Goal: Task Accomplishment & Management: Manage account settings

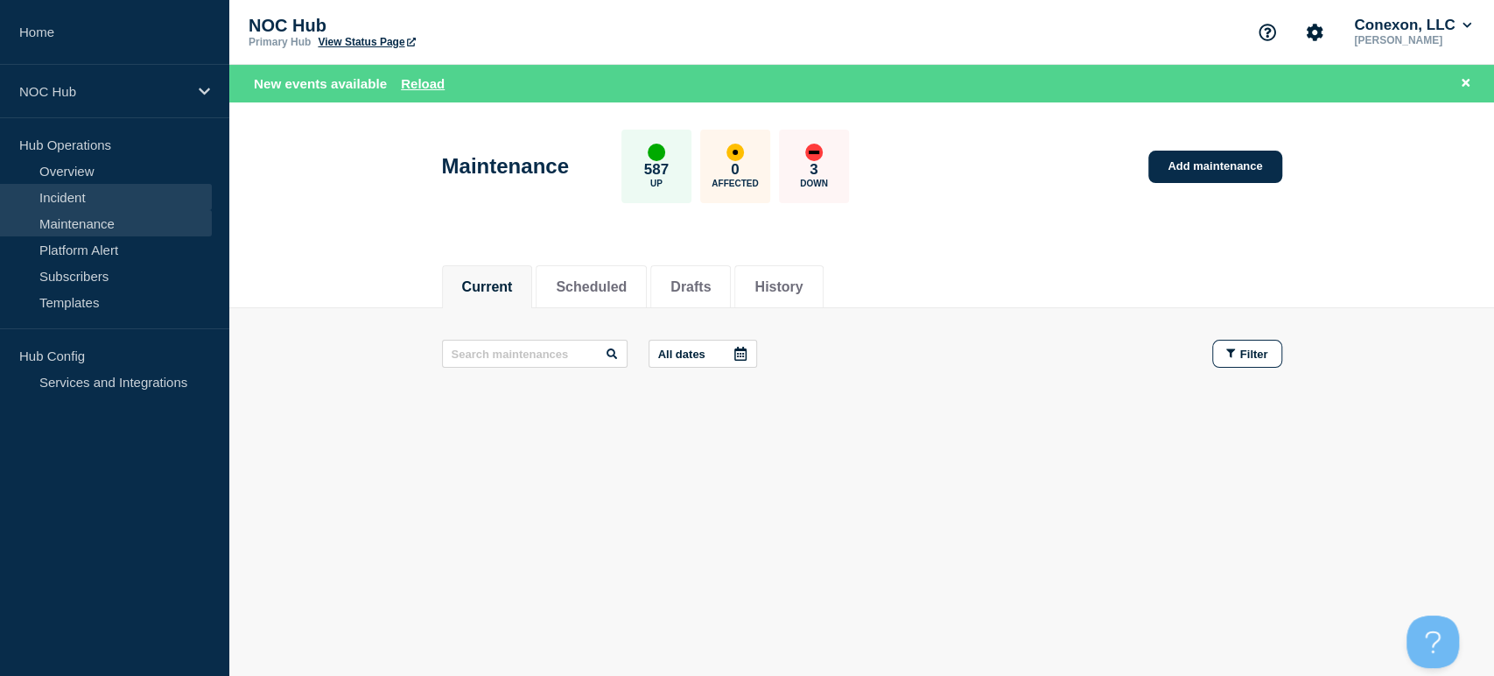
click at [127, 197] on link "Incident" at bounding box center [106, 197] width 212 height 26
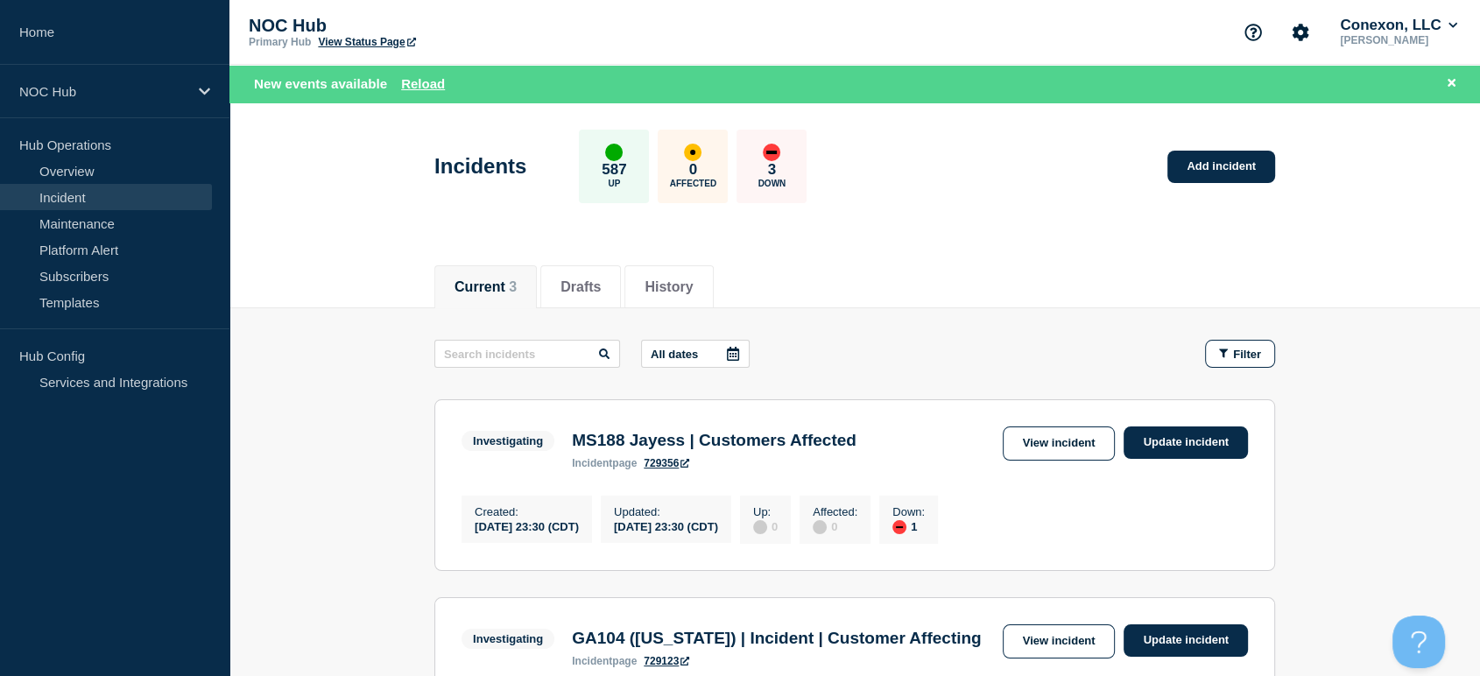
click at [1036, 446] on link "View incident" at bounding box center [1058, 443] width 113 height 34
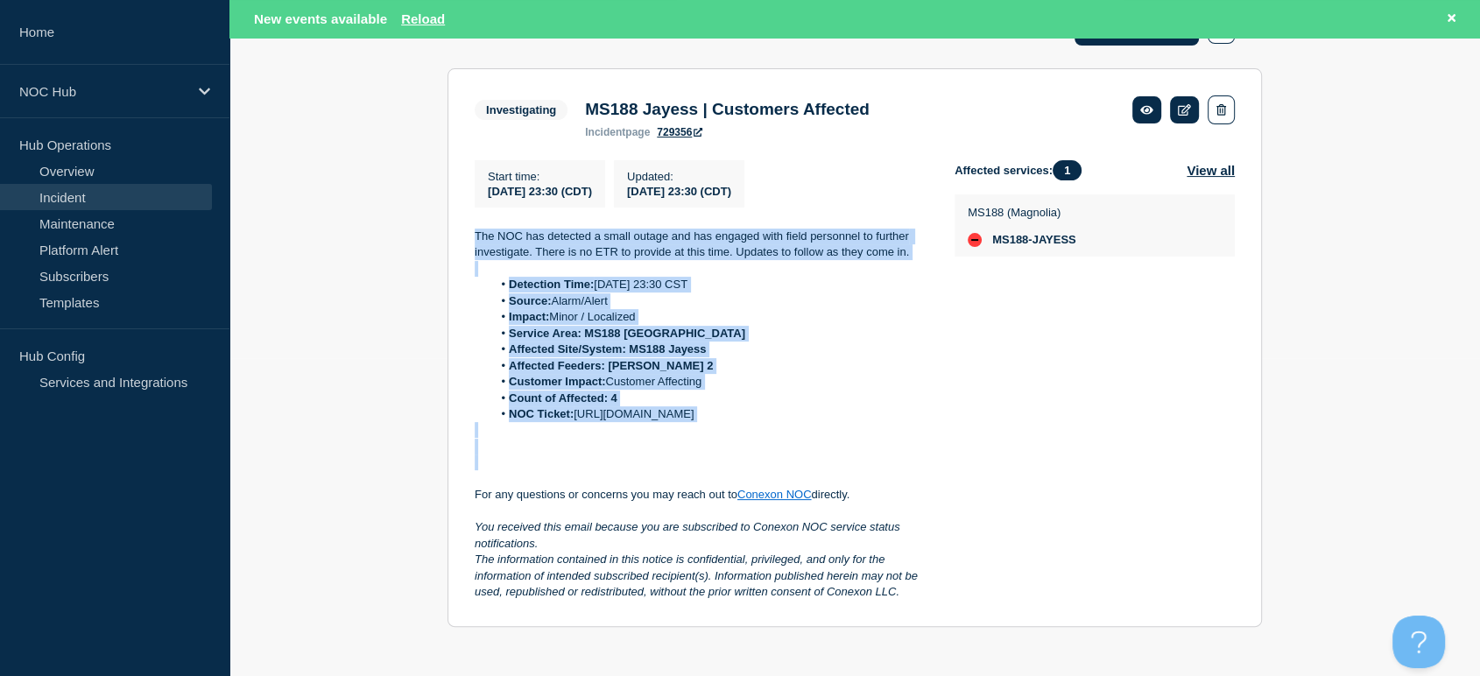
scroll to position [344, 0]
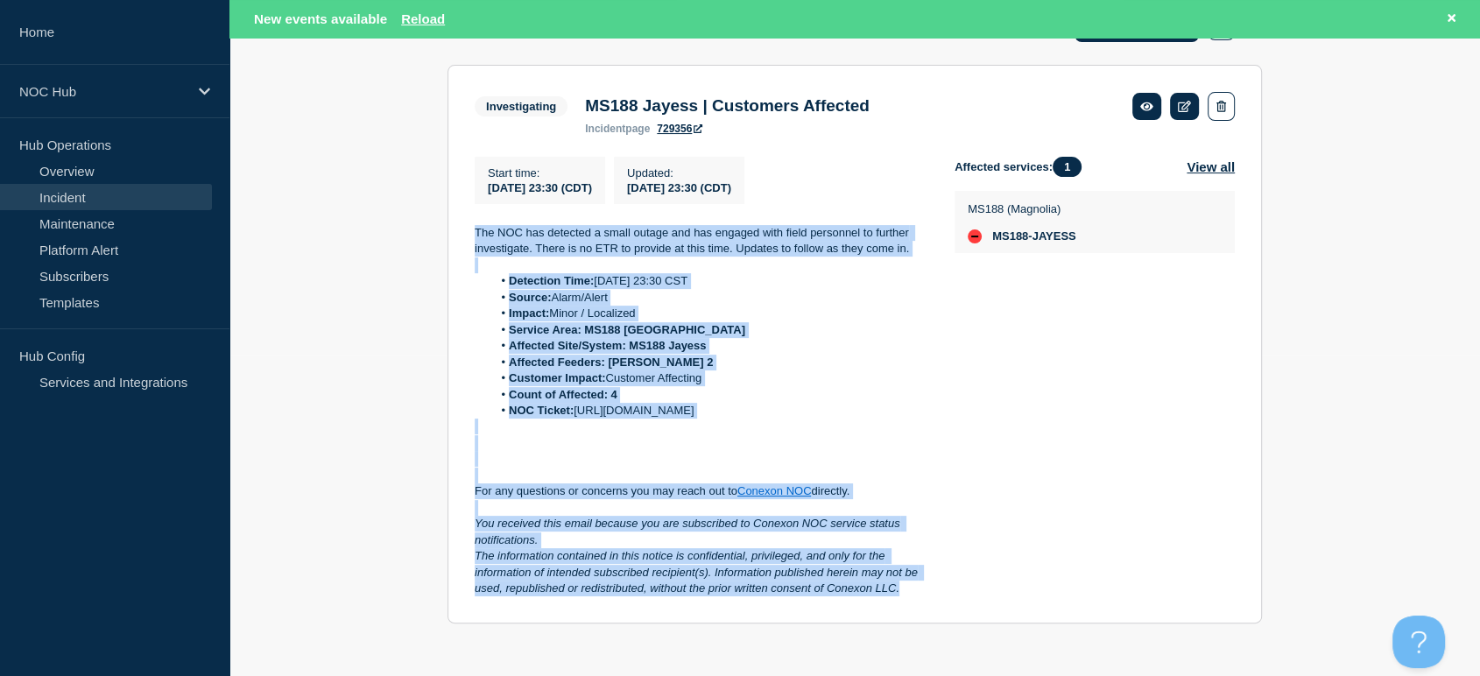
drag, startPoint x: 469, startPoint y: 253, endPoint x: 917, endPoint y: 594, distance: 562.9
click at [917, 594] on section "Investigating MS188 Jayess | Customers Affected incident page 729356 Start time…" at bounding box center [854, 344] width 814 height 559
copy div "The NOC has detected a small outage and has engaged with field personnel to fur…"
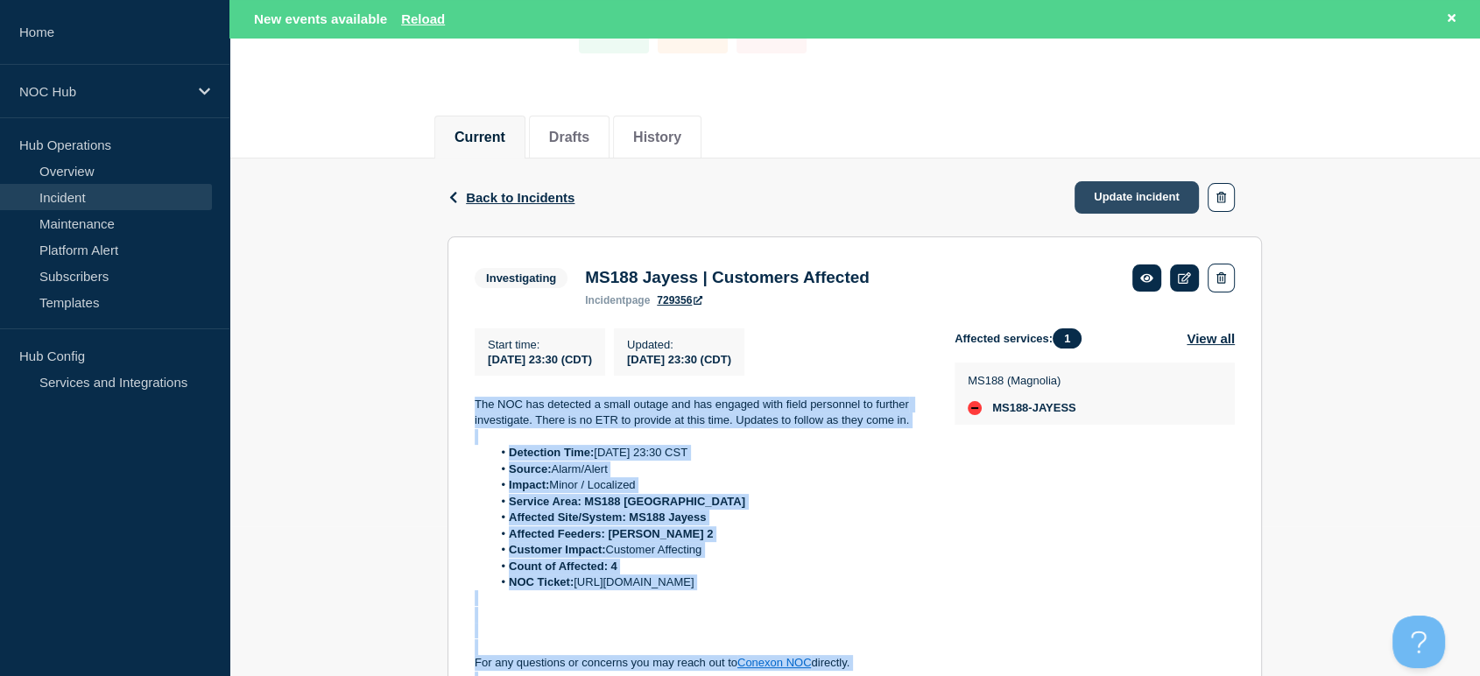
click at [1109, 182] on link "Update incident" at bounding box center [1136, 197] width 124 height 32
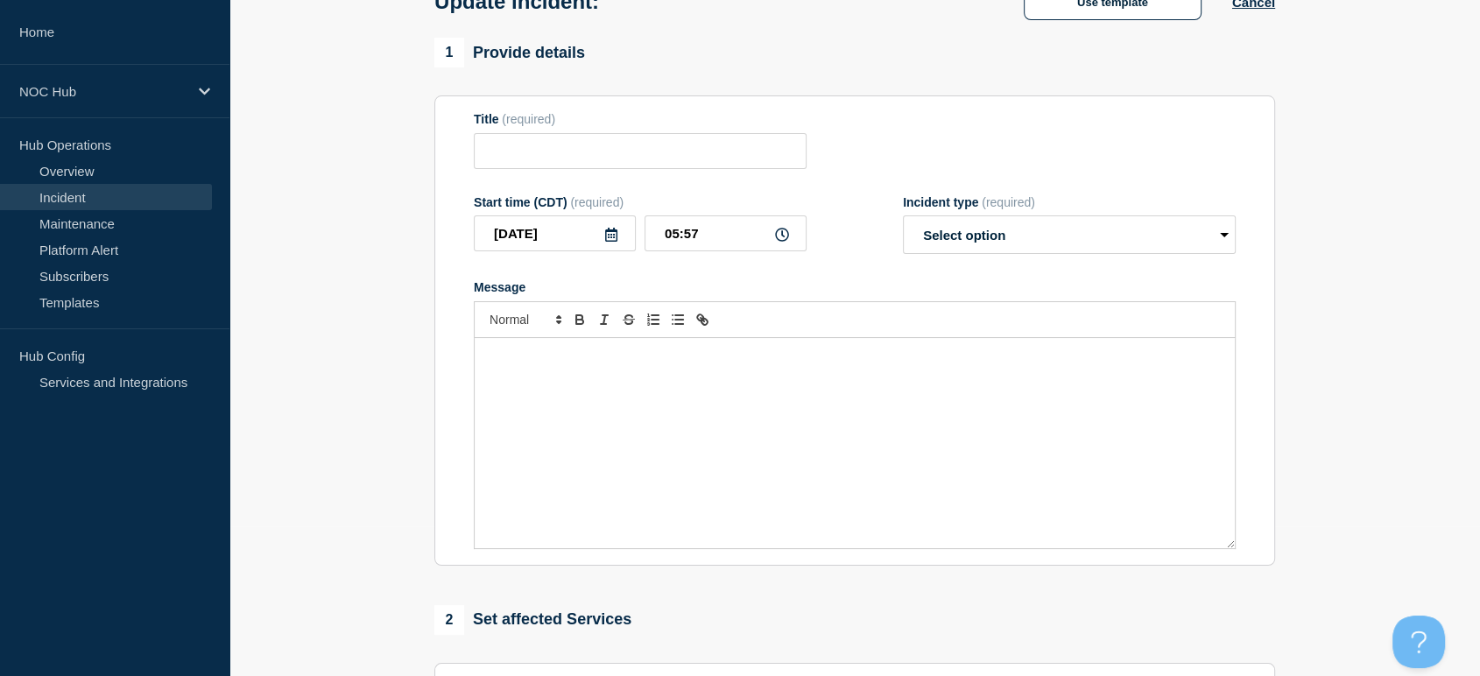
type input "MS188 Jayess | Customers Affected"
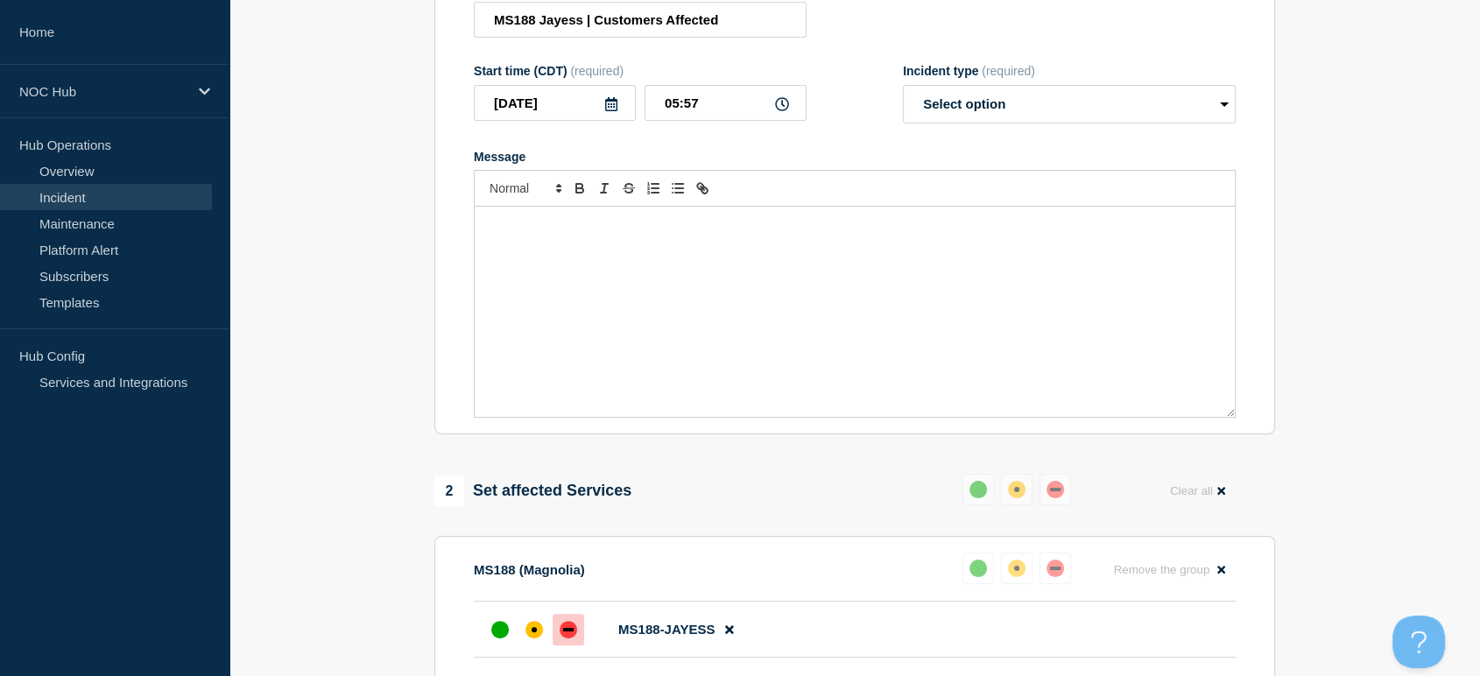
scroll to position [247, 0]
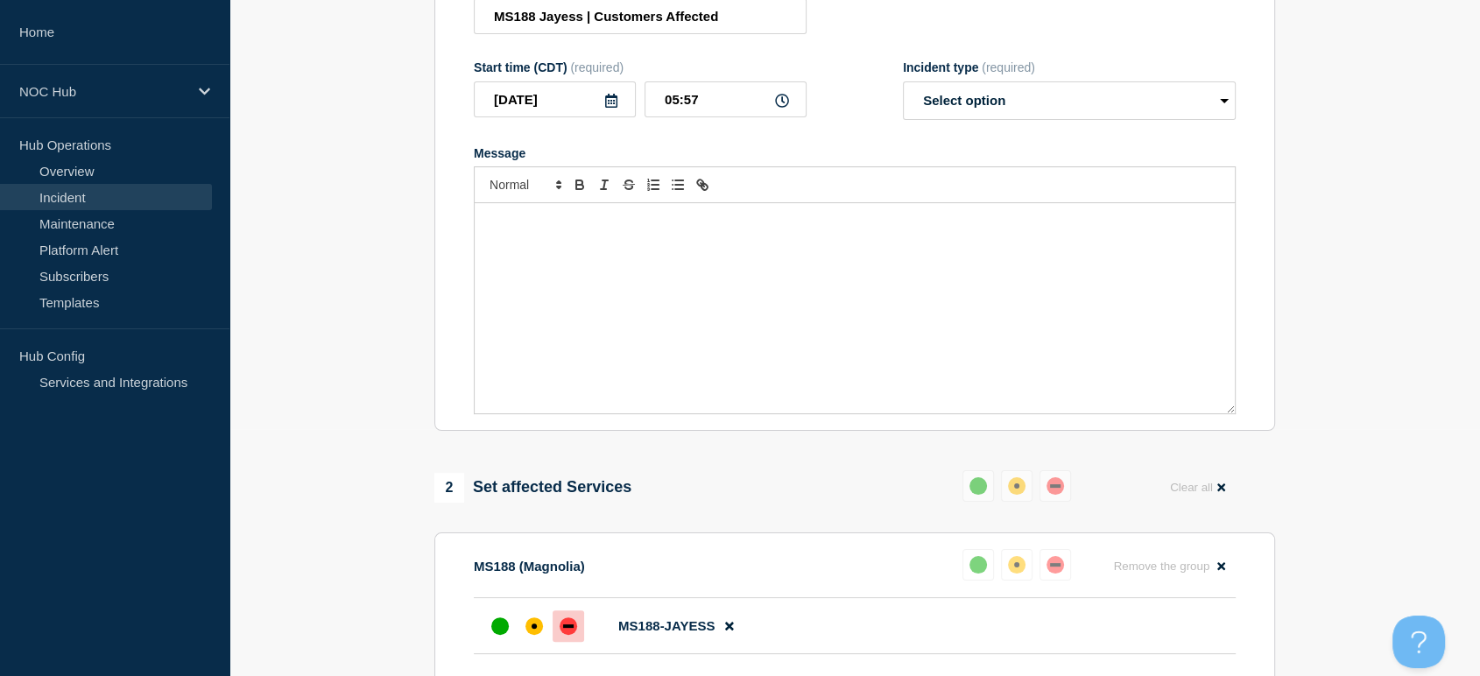
click at [587, 273] on div "Message" at bounding box center [855, 308] width 760 height 210
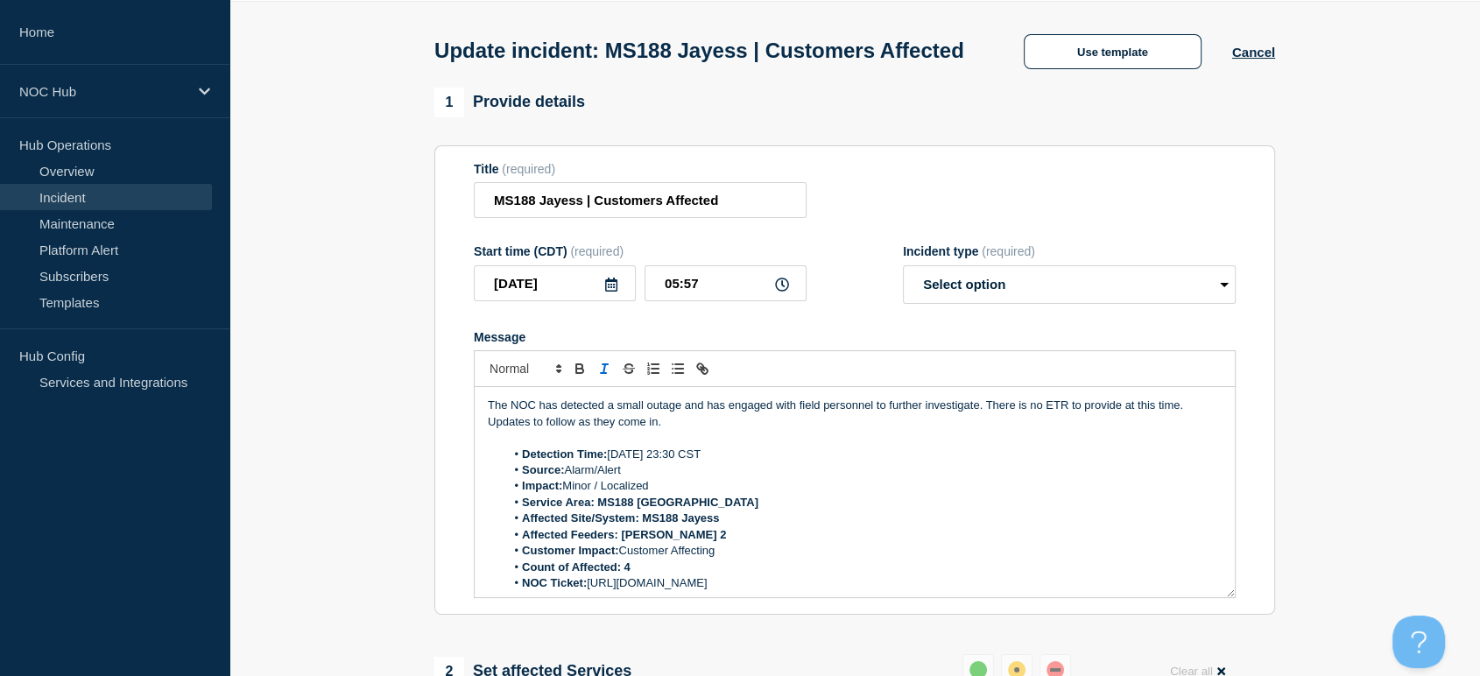
scroll to position [97, 0]
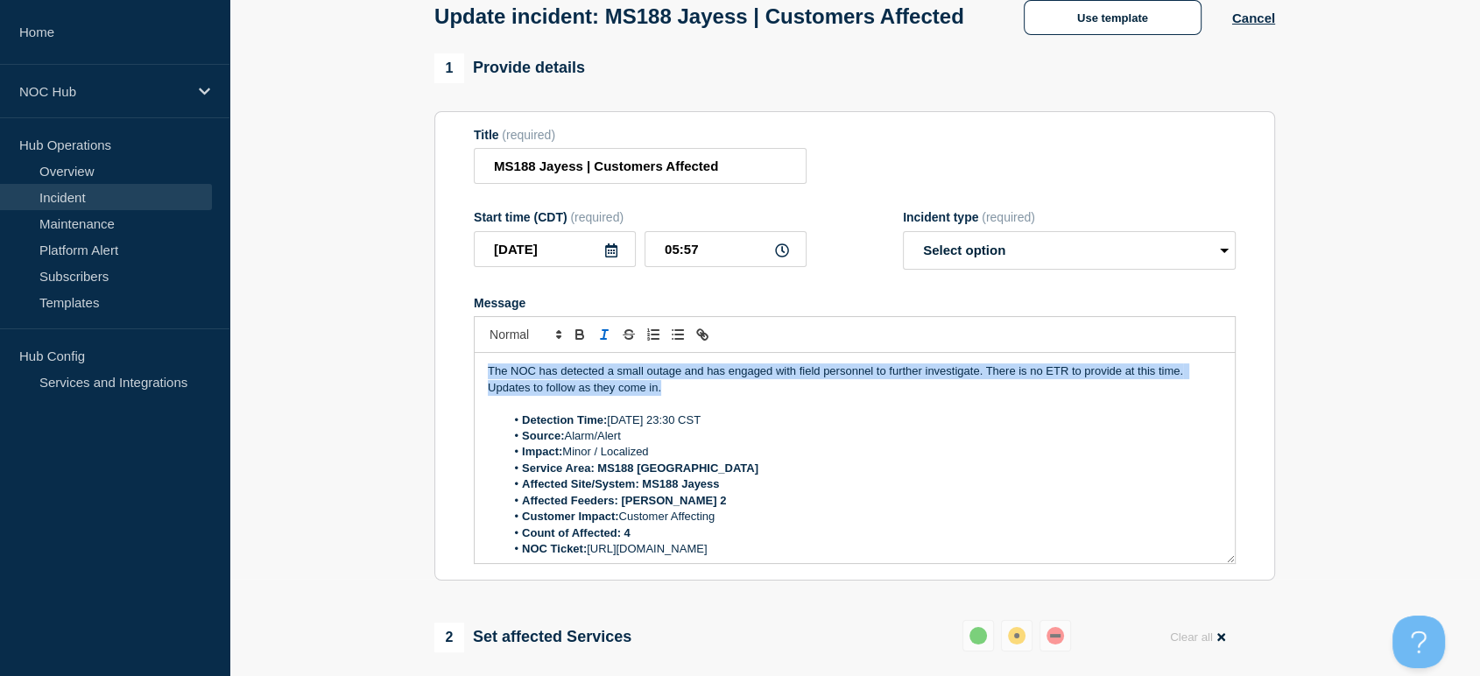
drag, startPoint x: 672, startPoint y: 425, endPoint x: 438, endPoint y: 384, distance: 238.1
click at [438, 384] on section "Title (required) MS188 Jayess | Customers Affected Start time (CDT) (required) …" at bounding box center [854, 346] width 840 height 470
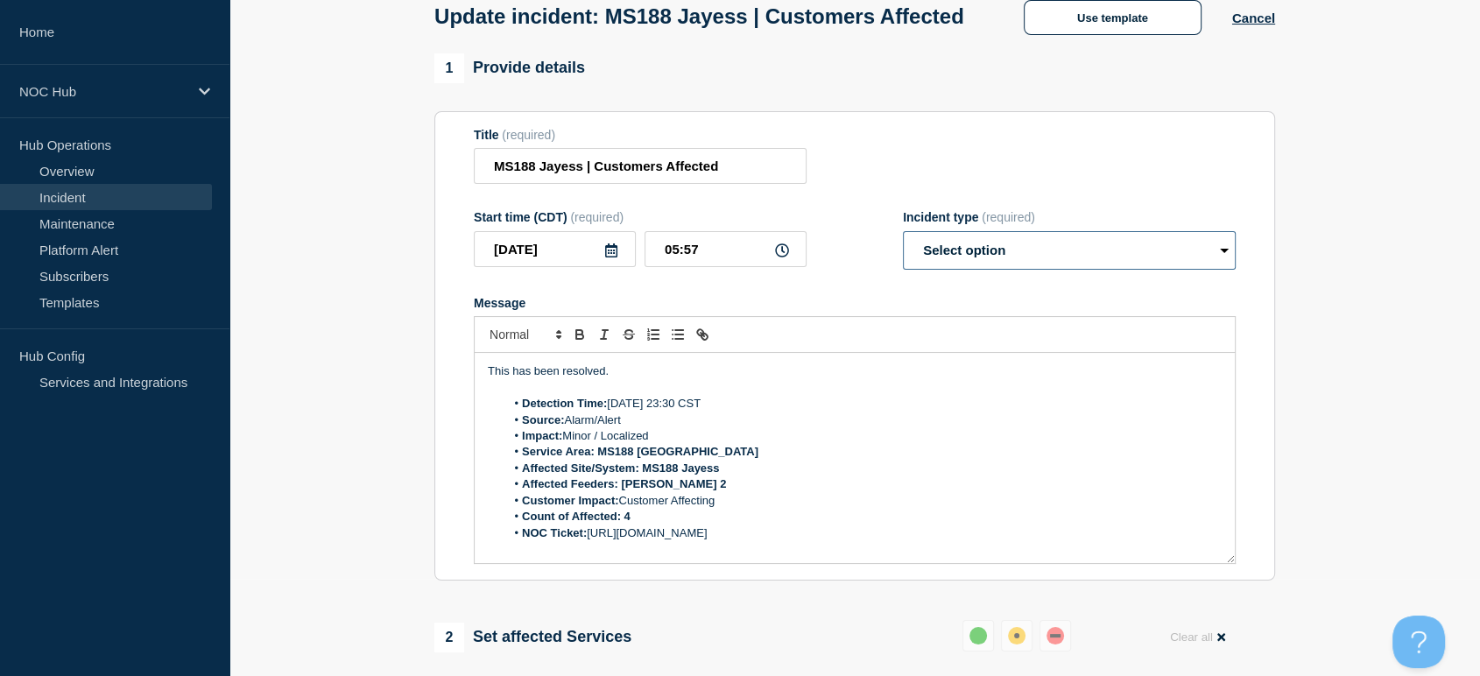
click at [930, 270] on select "Select option Investigating Identified Monitoring Resolved" at bounding box center [1069, 250] width 333 height 39
select select "resolved"
click at [903, 265] on select "Select option Investigating Identified Monitoring Resolved" at bounding box center [1069, 250] width 333 height 39
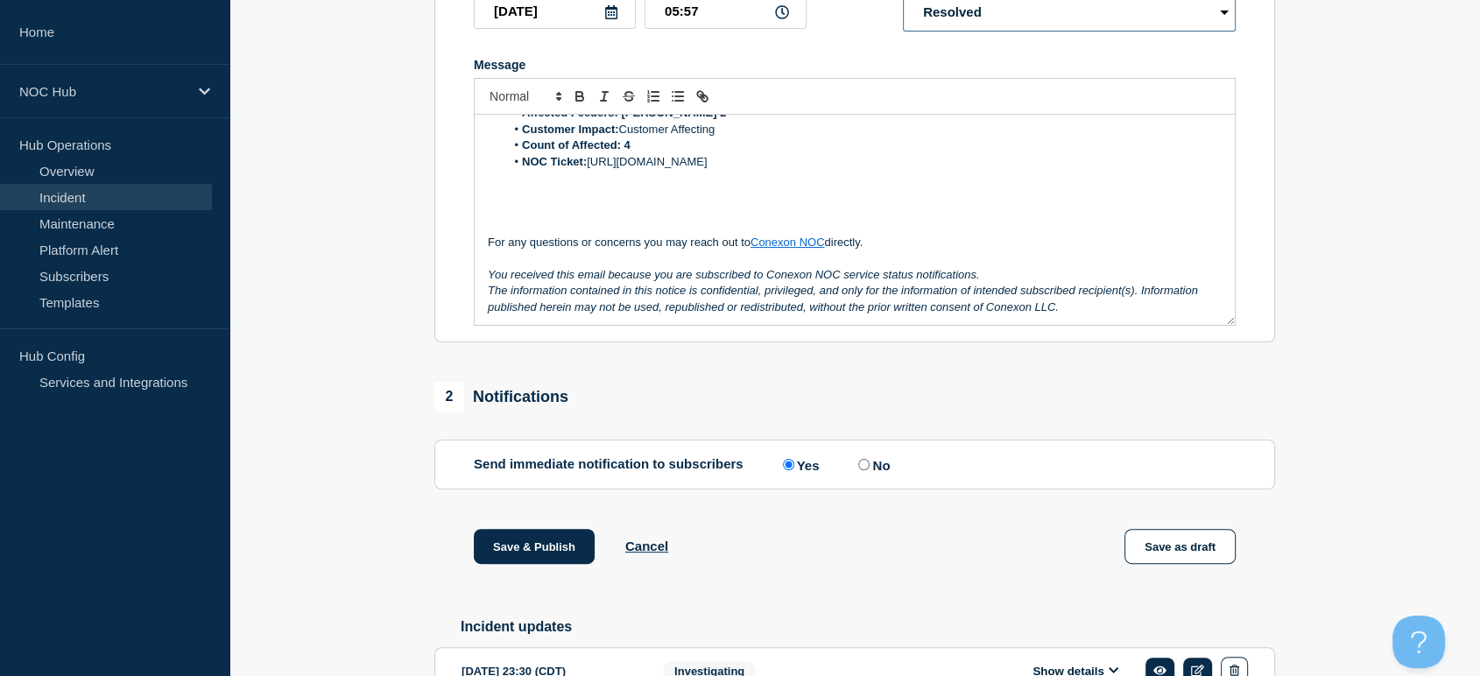
scroll to position [475, 0]
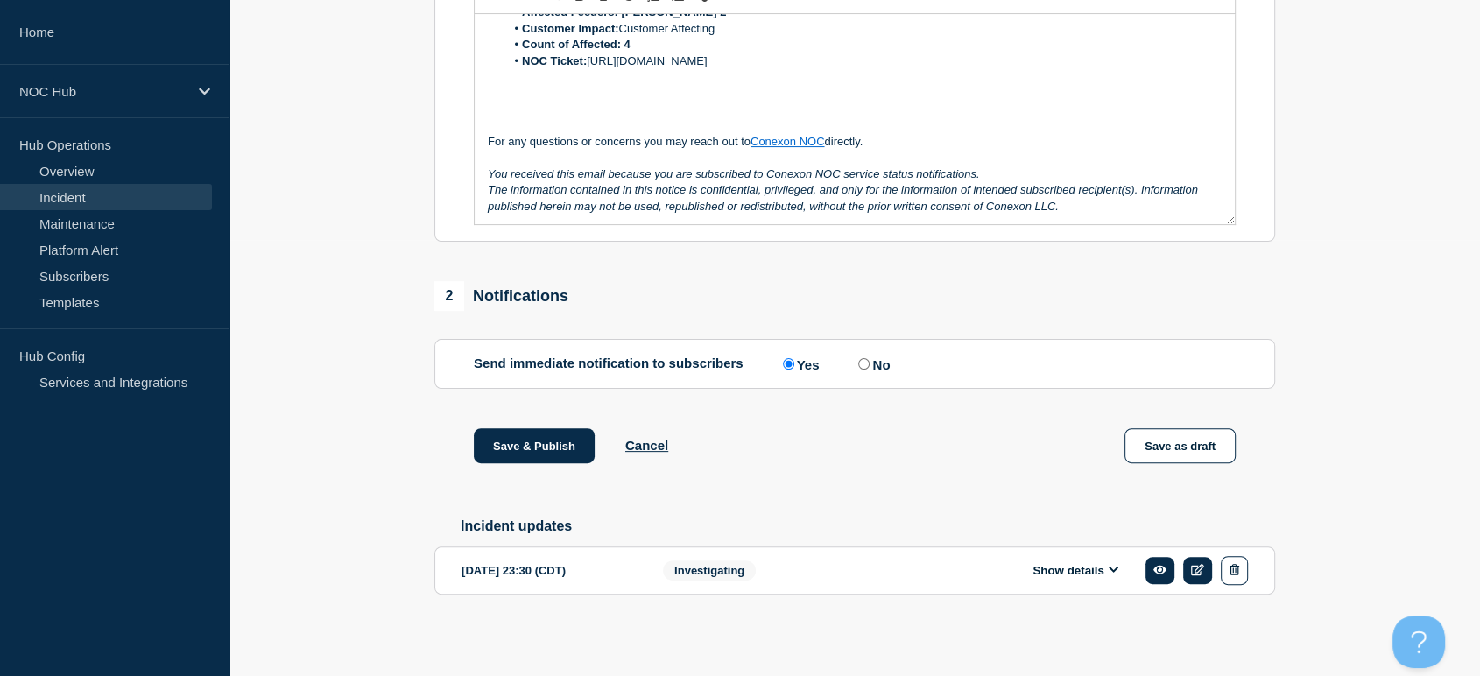
click at [868, 364] on input "No" at bounding box center [863, 363] width 11 height 11
radio input "true"
radio input "false"
click at [563, 446] on button "Save & Publish" at bounding box center [534, 445] width 121 height 35
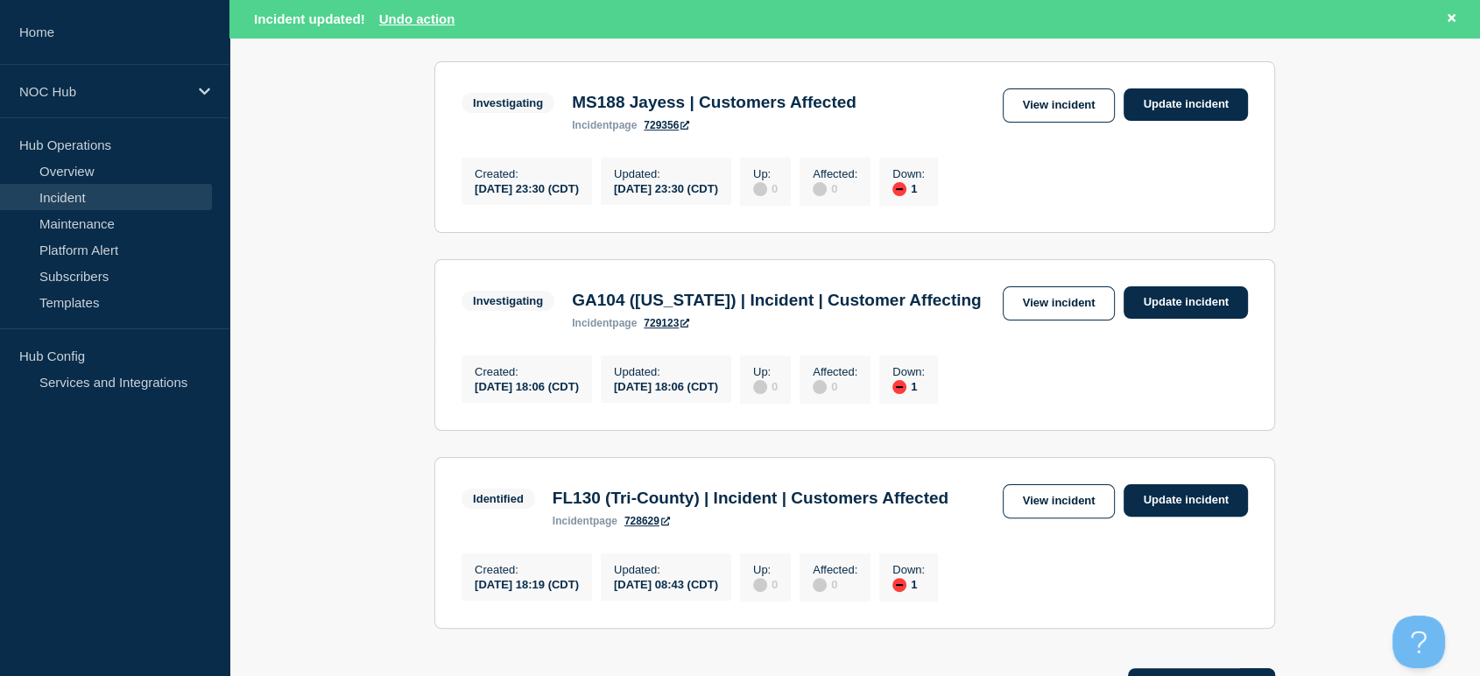
scroll to position [292, 0]
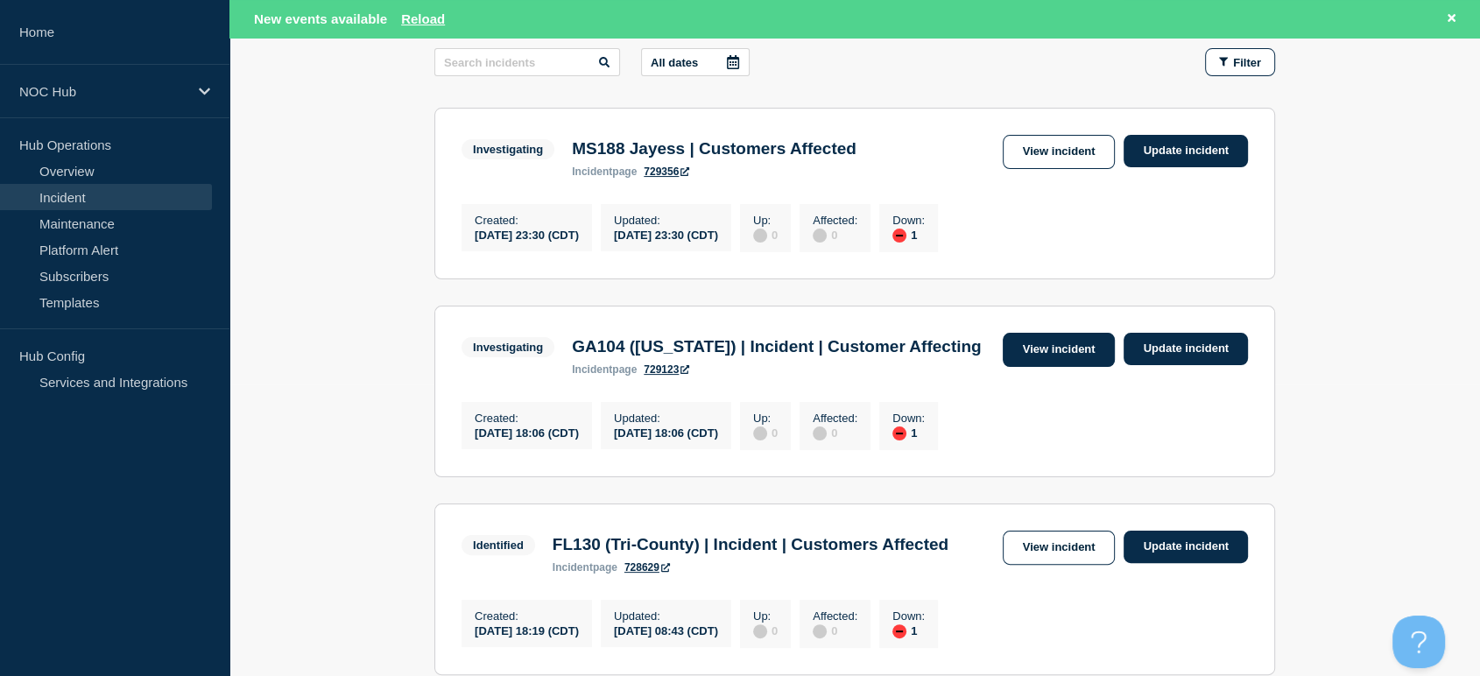
click at [1058, 367] on link "View incident" at bounding box center [1058, 350] width 113 height 34
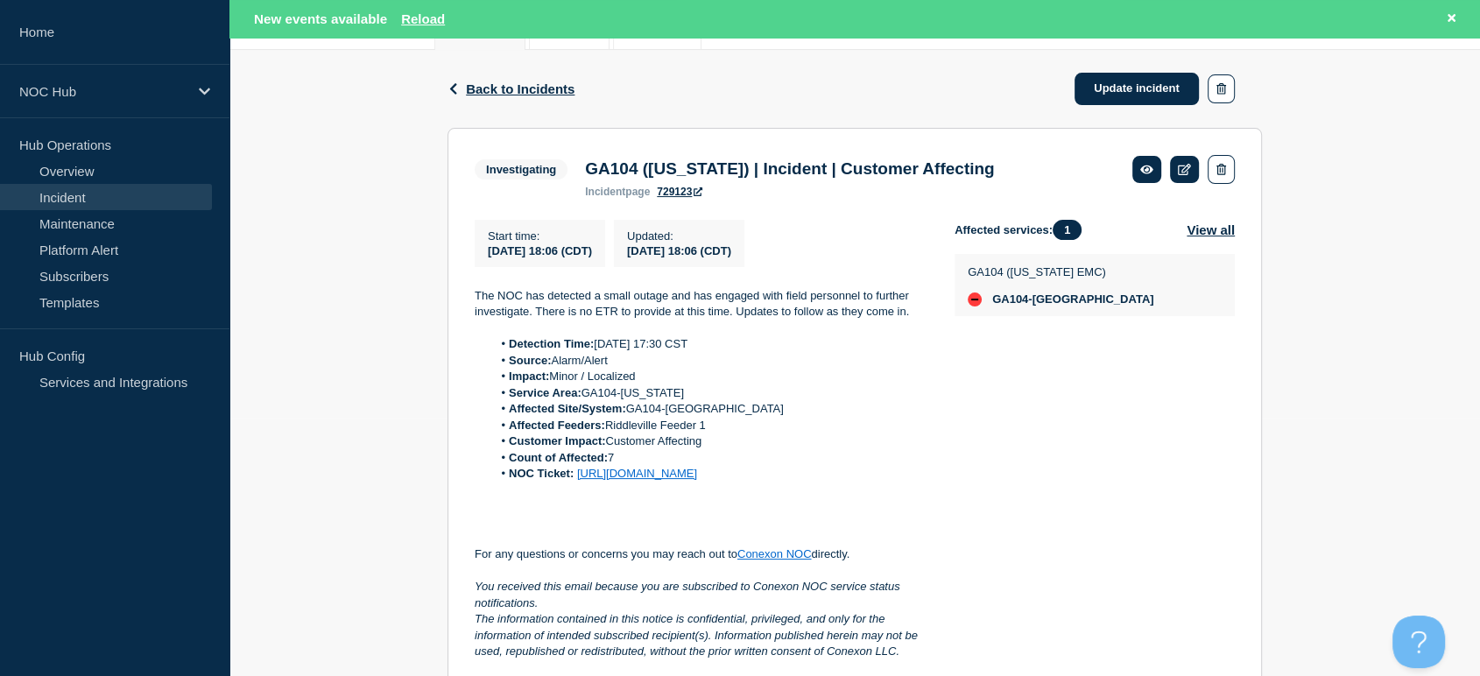
scroll to position [292, 0]
